Goal: Task Accomplishment & Management: Manage account settings

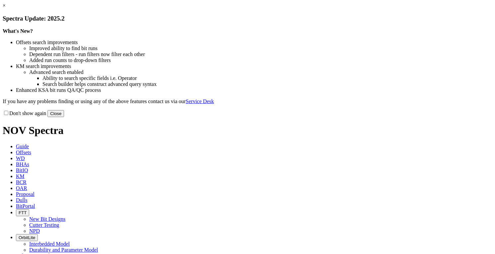
click at [64, 117] on button "Close" at bounding box center [55, 113] width 17 height 7
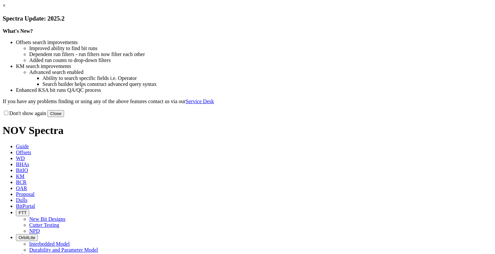
click at [64, 117] on button "Close" at bounding box center [55, 113] width 17 height 7
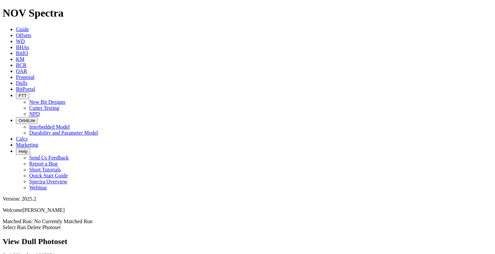
select select "string:S"
